Goal: Information Seeking & Learning: Learn about a topic

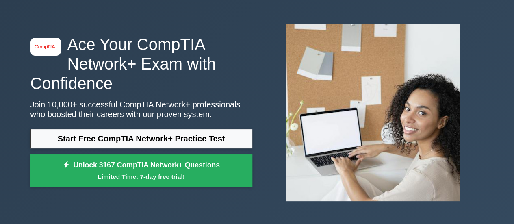
scroll to position [41, 0]
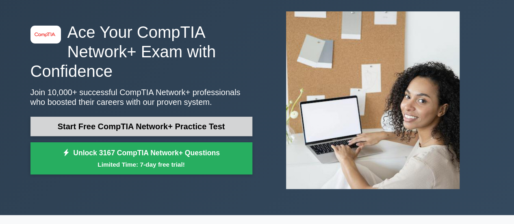
click at [163, 128] on link "Start Free CompTIA Network+ Practice Test" at bounding box center [141, 127] width 222 height 20
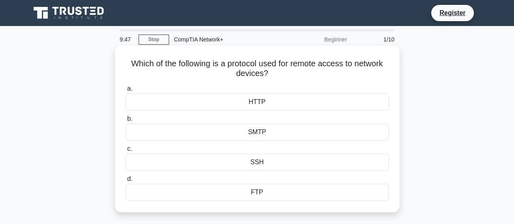
click at [217, 108] on div "HTTP" at bounding box center [258, 102] width 264 height 17
click at [126, 91] on input "a. HTTP" at bounding box center [126, 88] width 0 height 5
